Goal: Information Seeking & Learning: Understand process/instructions

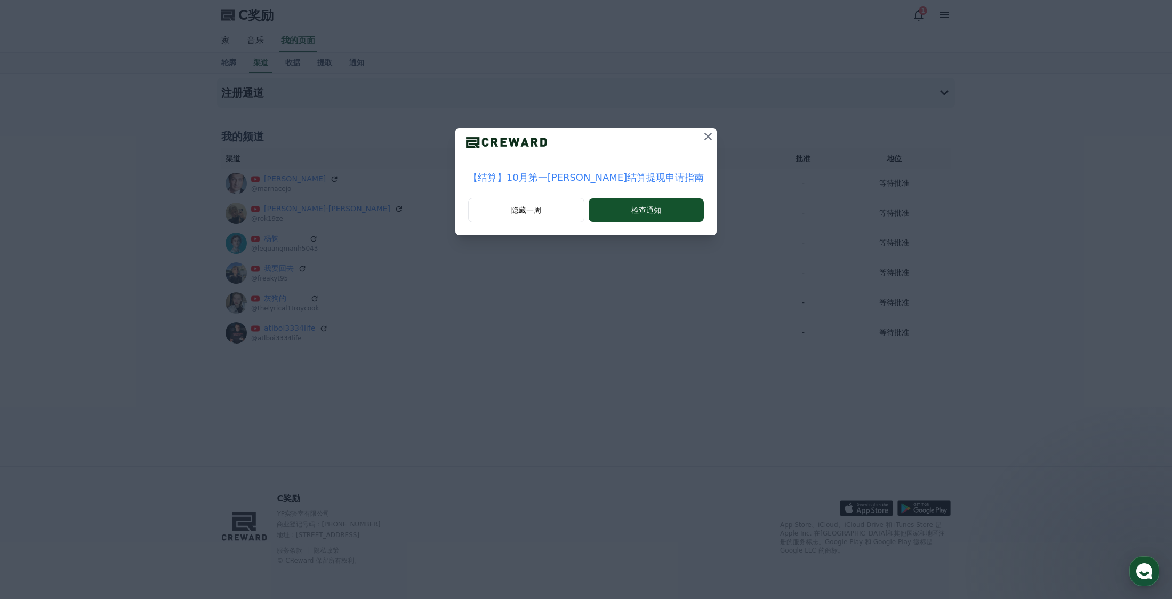
click at [702, 137] on icon at bounding box center [708, 136] width 13 height 13
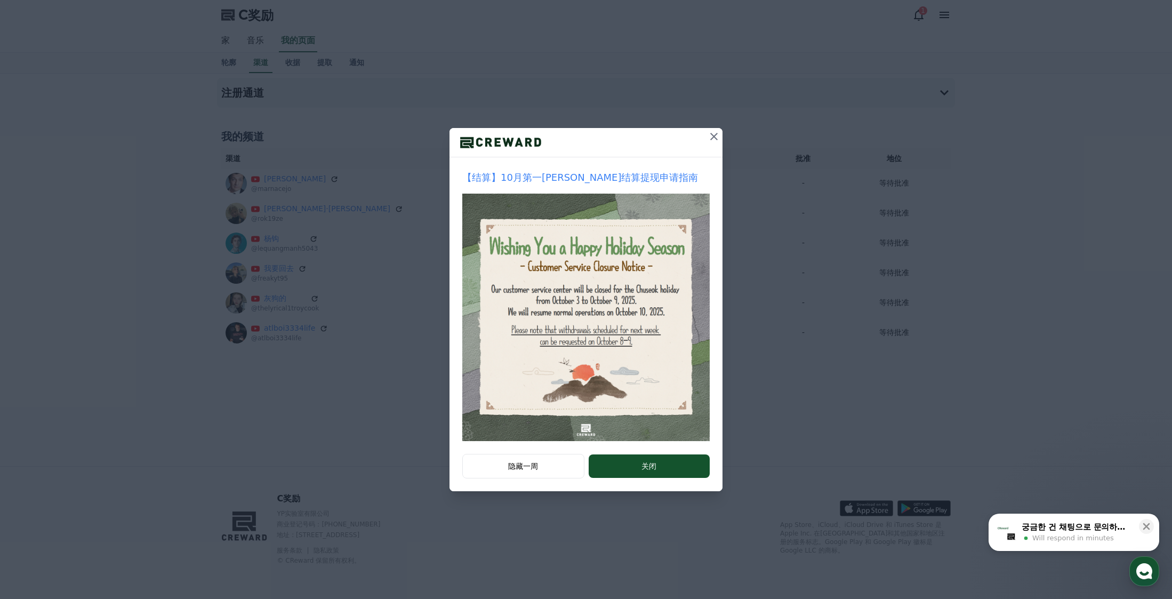
click at [719, 136] on icon at bounding box center [714, 136] width 13 height 13
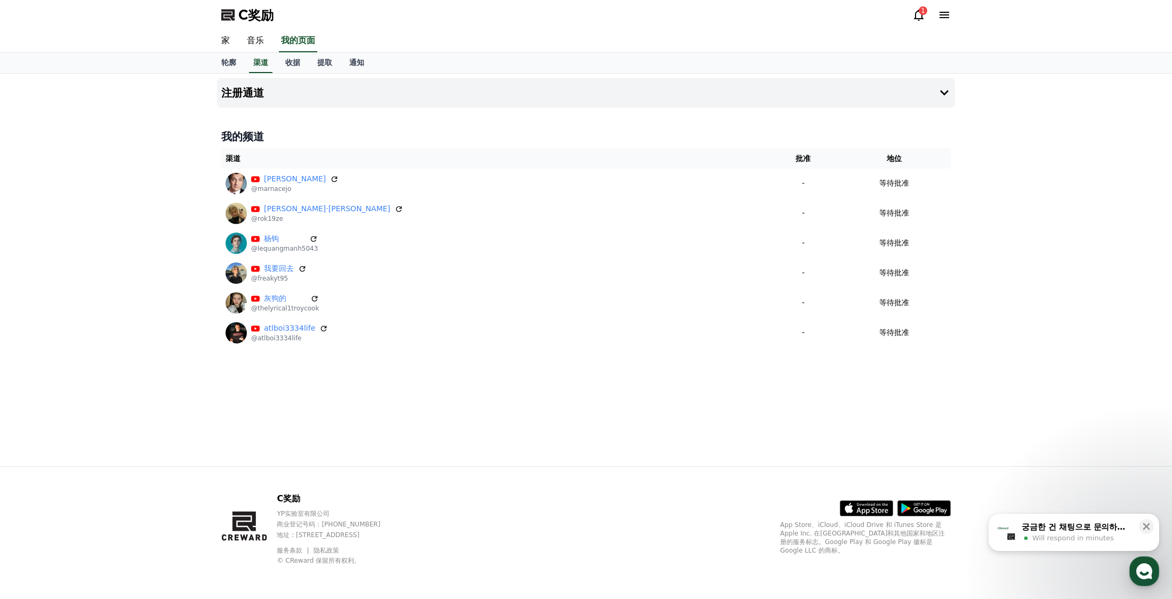
click at [1104, 527] on div "궁금한 건 채팅으로 문의하세요" at bounding box center [1077, 526] width 111 height 11
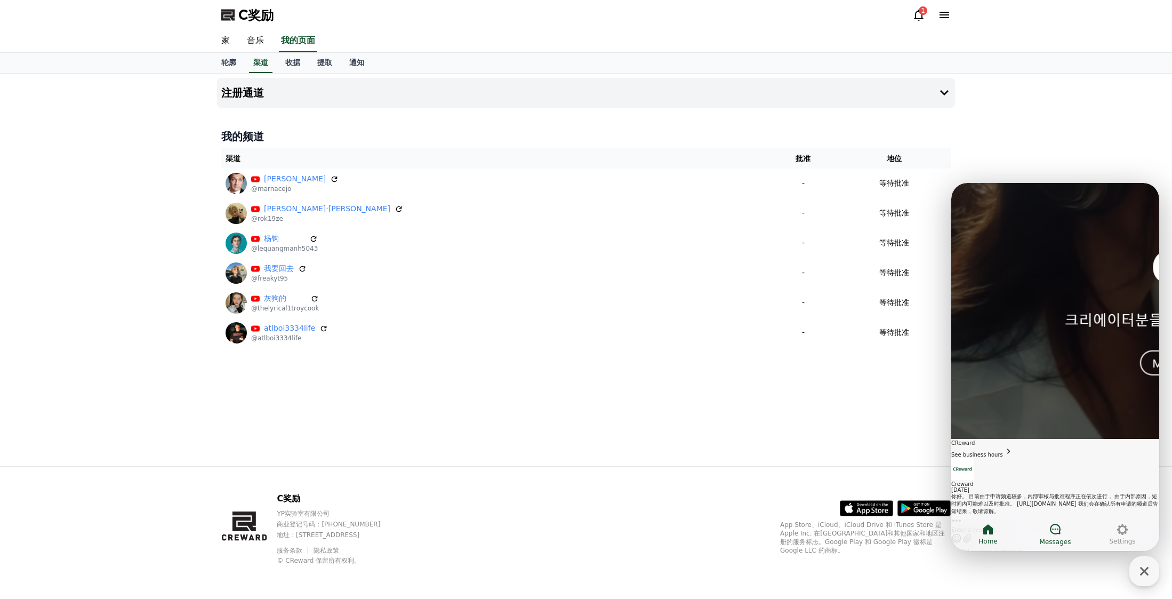
click at [1057, 533] on icon at bounding box center [1055, 529] width 11 height 11
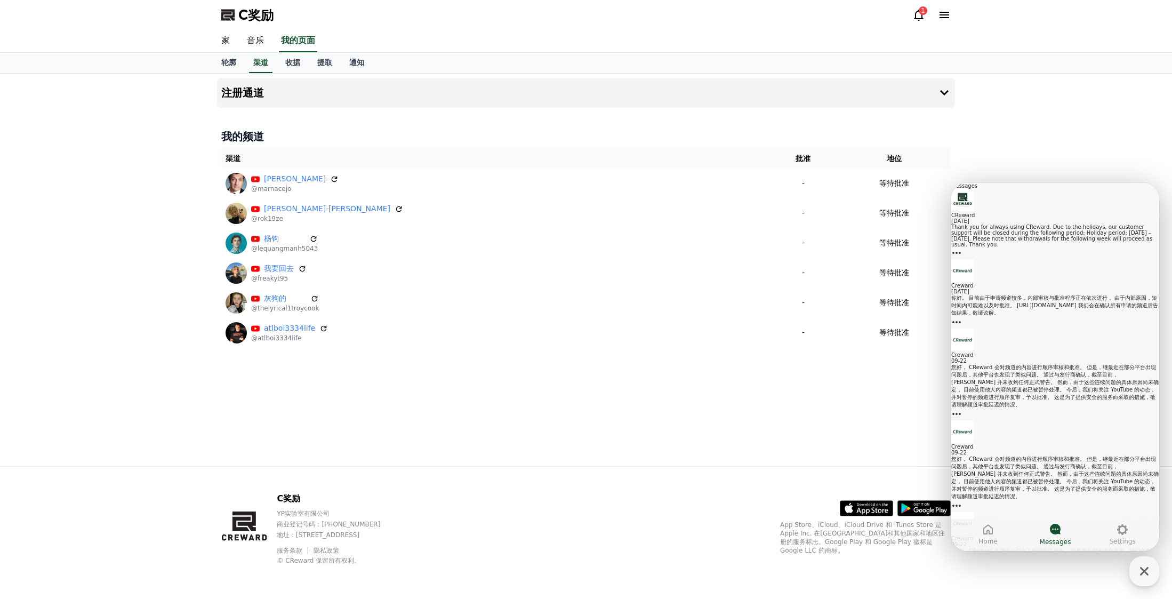
click at [1052, 243] on div "Thank you for always using CReward. Due to the holidays, our customer support w…" at bounding box center [1055, 235] width 208 height 23
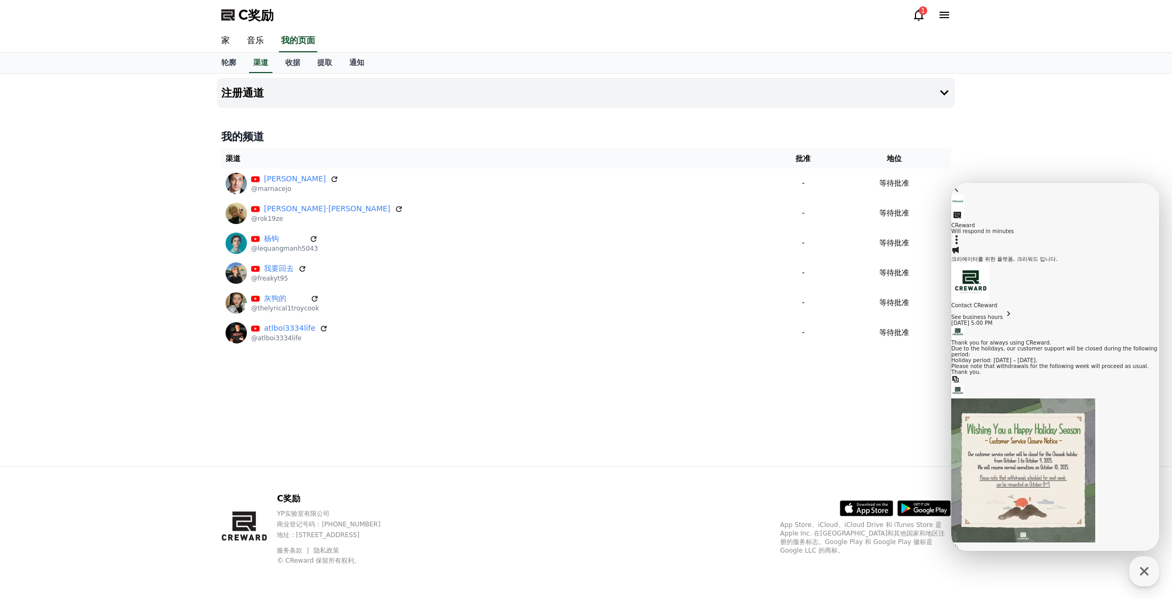
scroll to position [150, 0]
click at [918, 13] on icon at bounding box center [918, 15] width 13 height 13
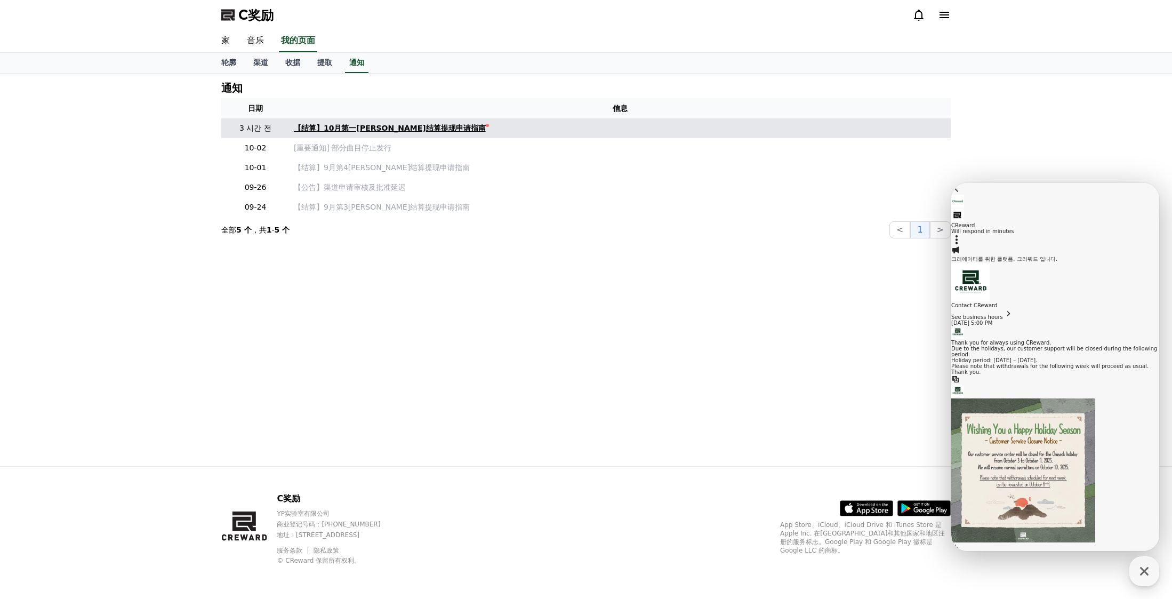
click at [422, 125] on font "【结算】10月第一[PERSON_NAME]结算提现申请指南" at bounding box center [390, 128] width 192 height 9
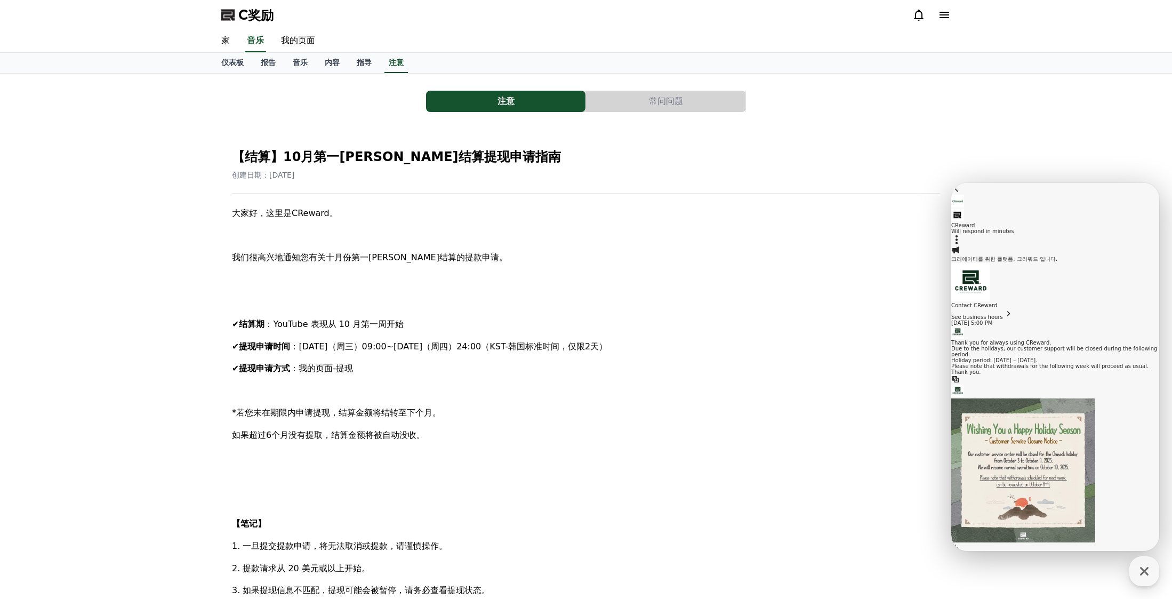
click at [649, 112] on div "注意 常问问题 【结算】10月第一[PERSON_NAME]结算提现申请指南 创建日期：[DATE] 大家好，这里是CReward。 我们很高兴地通知您有关十…" at bounding box center [585, 482] width 729 height 801
click at [656, 102] on font "常问问题" at bounding box center [666, 101] width 34 height 10
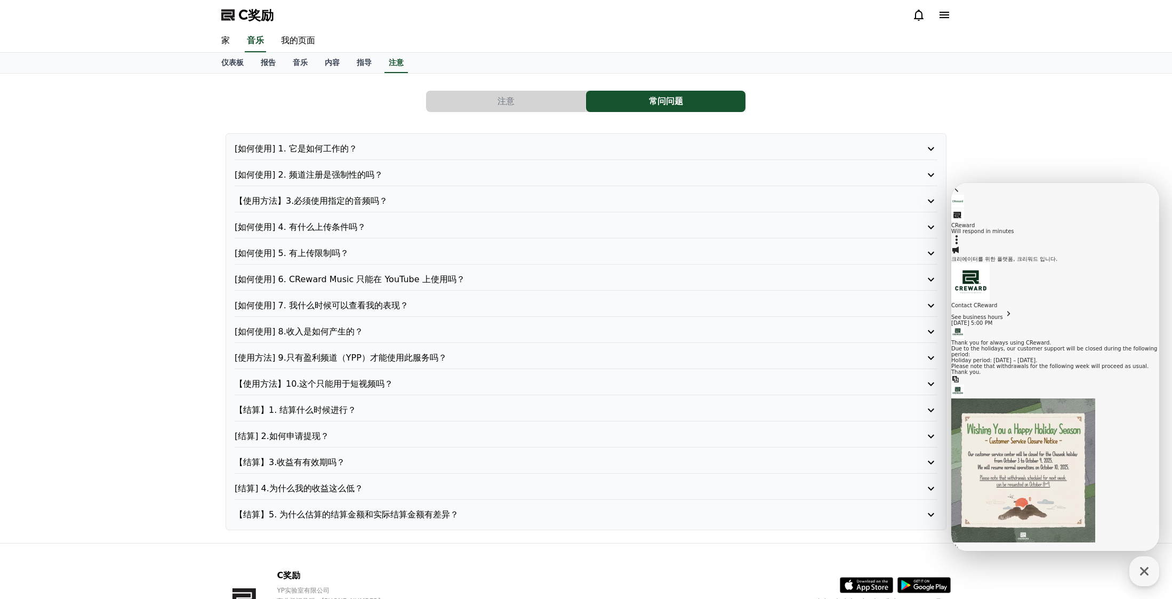
click at [406, 356] on font "[使用方法] 9.只有盈利频道（YPP）才能使用此服务吗？" at bounding box center [341, 357] width 212 height 10
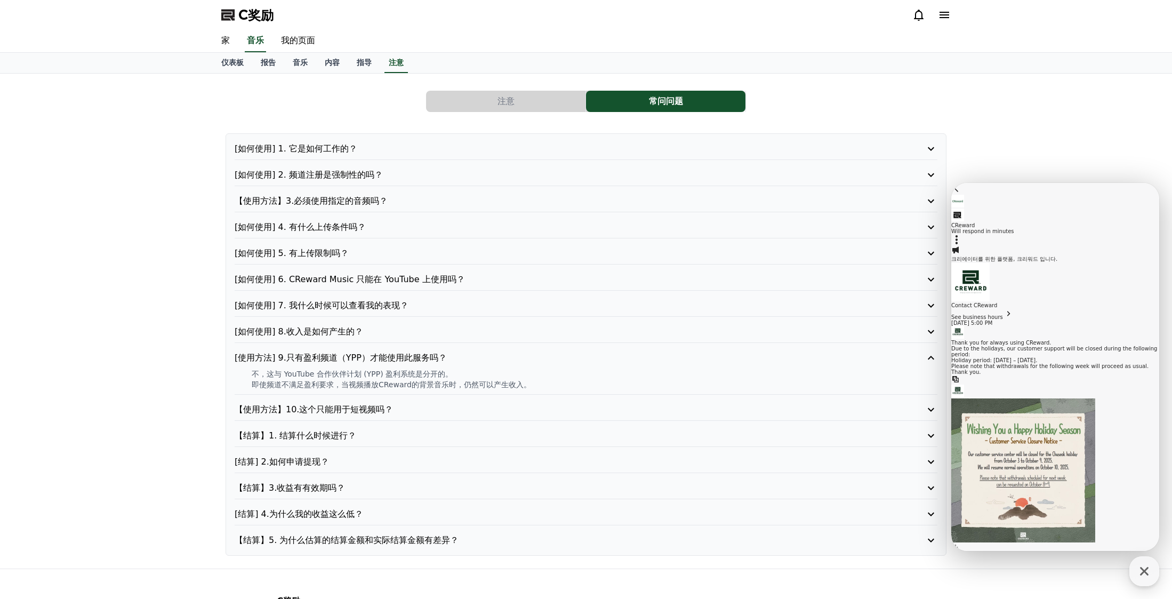
click at [390, 410] on font "【使用方法】10.这个只能用于短视频吗？" at bounding box center [314, 409] width 158 height 10
click at [391, 426] on div "[如何使用] 1. 它是如何工作的？ [如何使用] 2. 频道注册是强制性的吗？ 【使用方法】3.必须使用指定的音频吗？ [如何使用] 4. 有什么上传条件吗…" at bounding box center [586, 344] width 721 height 422
click at [342, 424] on div "[如何使用] 1. 它是如何工作的？ [如何使用] 2. 频道注册是强制性的吗？ 【使用方法】3.必须使用指定的音频吗？ [如何使用] 4. 有什么上传条件吗…" at bounding box center [586, 344] width 721 height 422
click at [339, 434] on font "【结算】1. 结算什么时候进行？" at bounding box center [296, 435] width 122 height 10
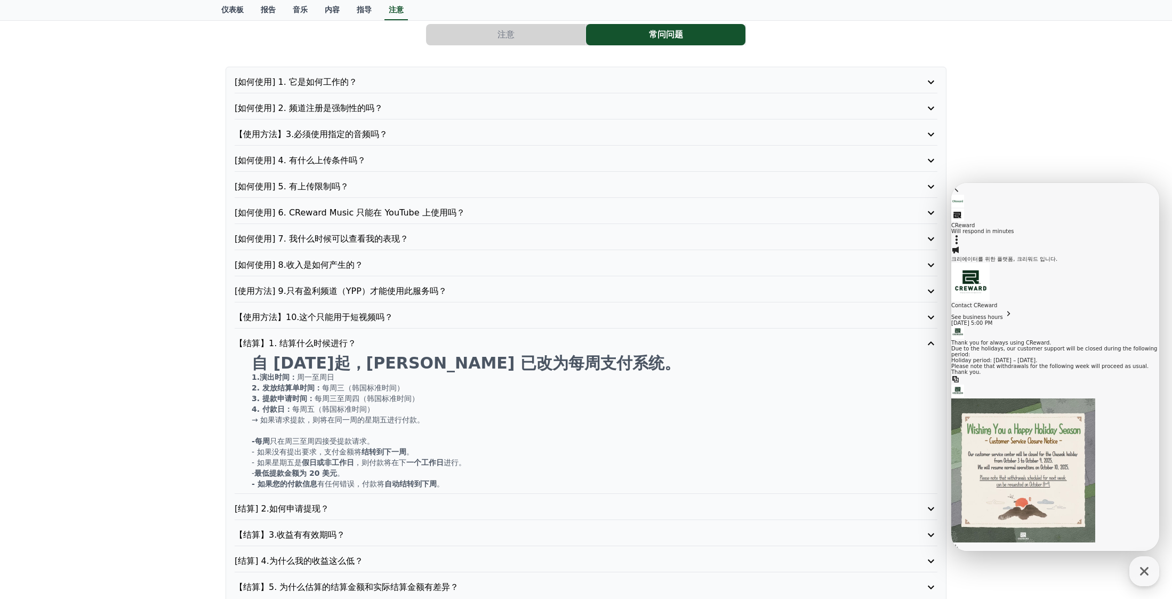
scroll to position [75, 0]
